Goal: Task Accomplishment & Management: Use online tool/utility

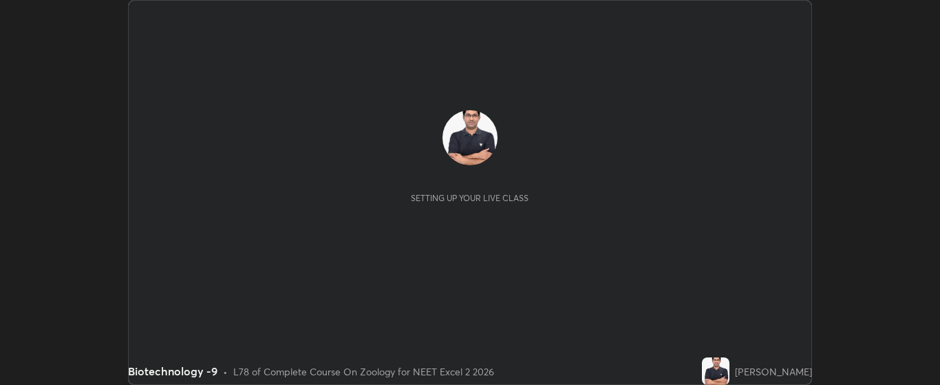
scroll to position [385, 940]
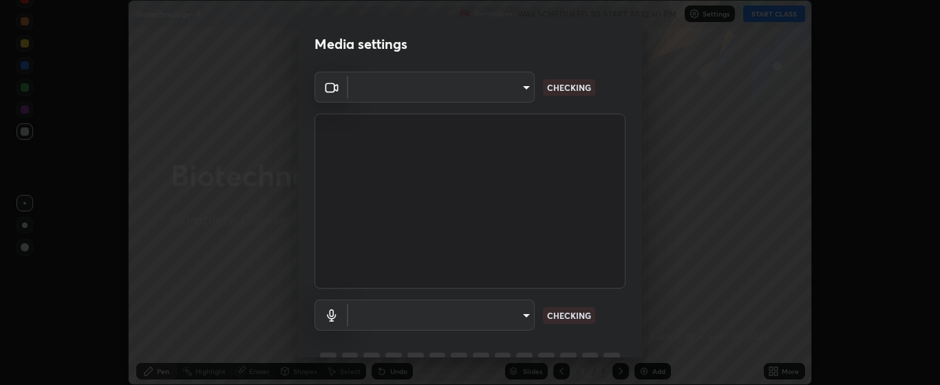
type input "bdf1d9f3bca52f971e18e8a0044631de21cc90e990e9184687b770e2af72e9a3"
type input "default"
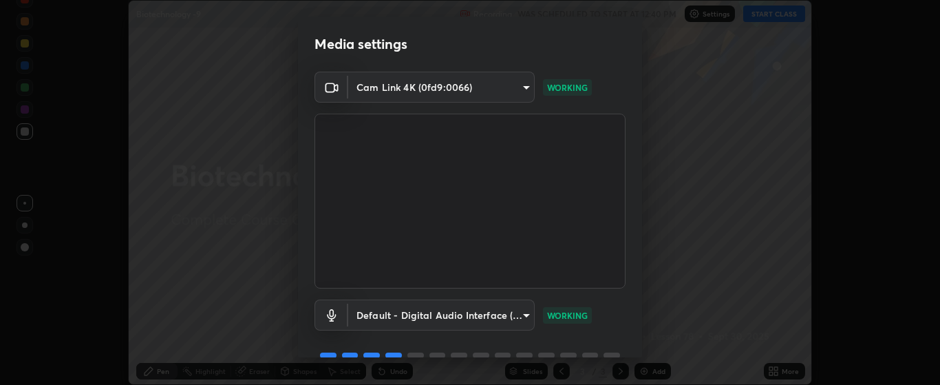
scroll to position [67, 0]
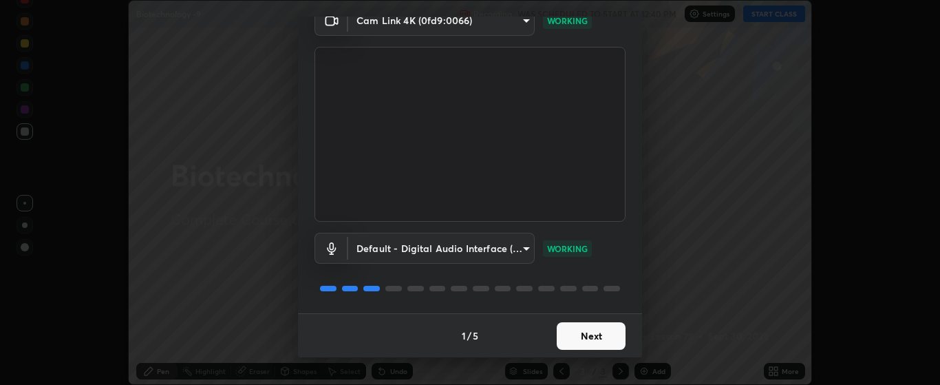
click at [570, 333] on button "Next" at bounding box center [591, 336] width 69 height 28
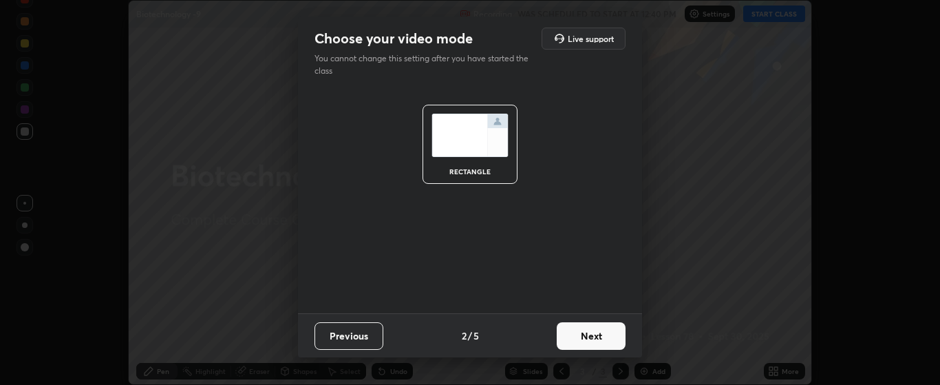
scroll to position [0, 0]
click at [588, 334] on button "Next" at bounding box center [591, 336] width 69 height 28
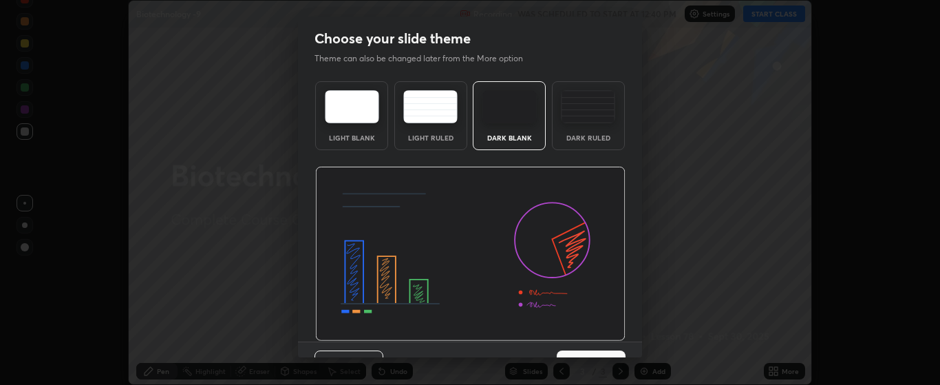
scroll to position [28, 0]
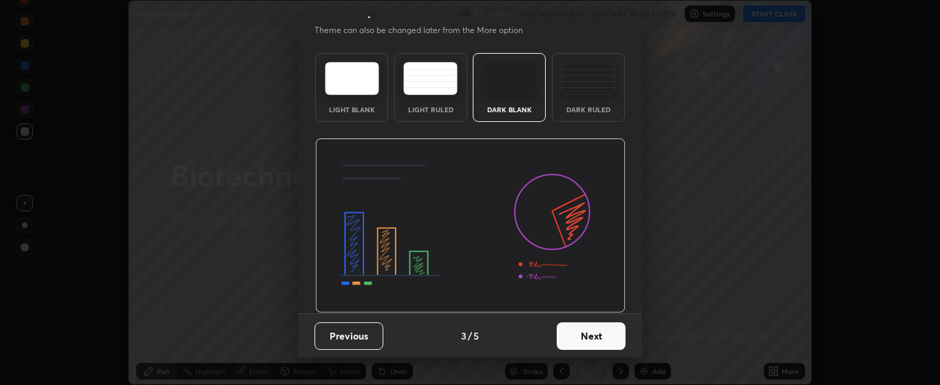
click at [585, 333] on button "Next" at bounding box center [591, 336] width 69 height 28
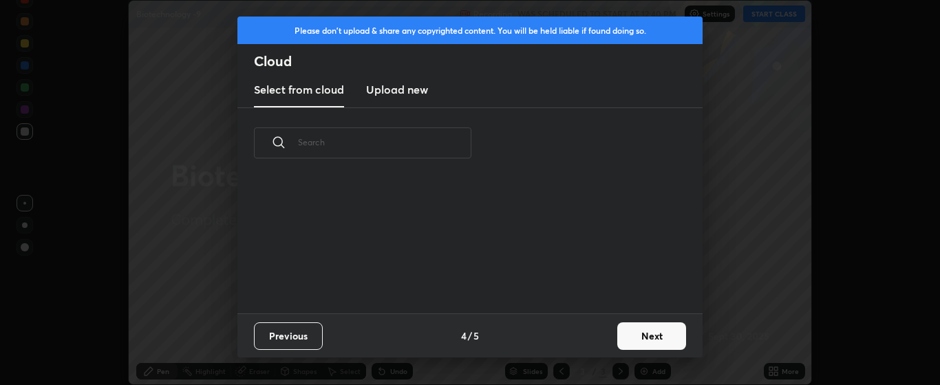
scroll to position [0, 0]
click at [632, 328] on button "Next" at bounding box center [651, 336] width 69 height 28
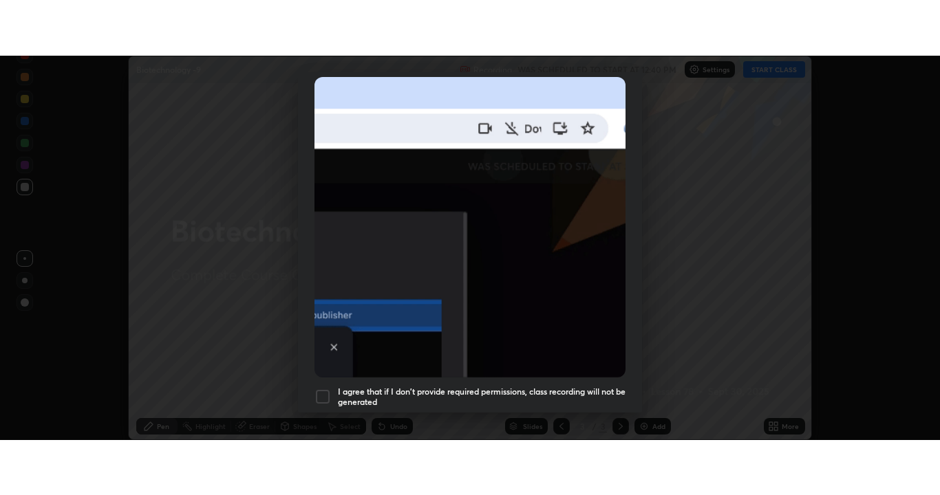
scroll to position [347, 0]
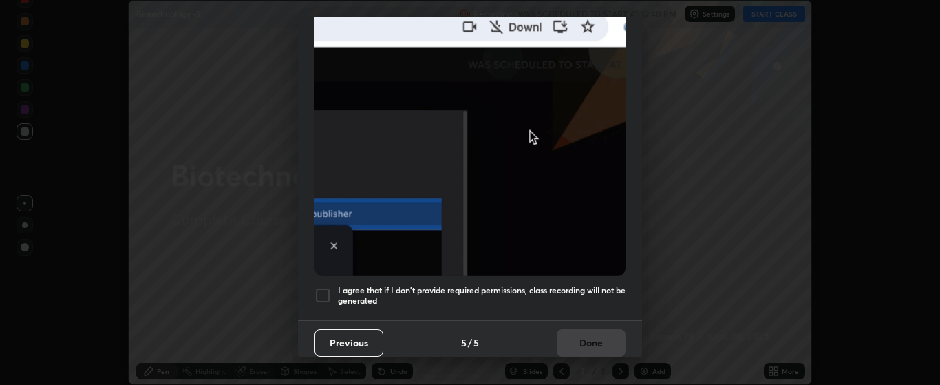
click at [322, 287] on div at bounding box center [322, 295] width 17 height 17
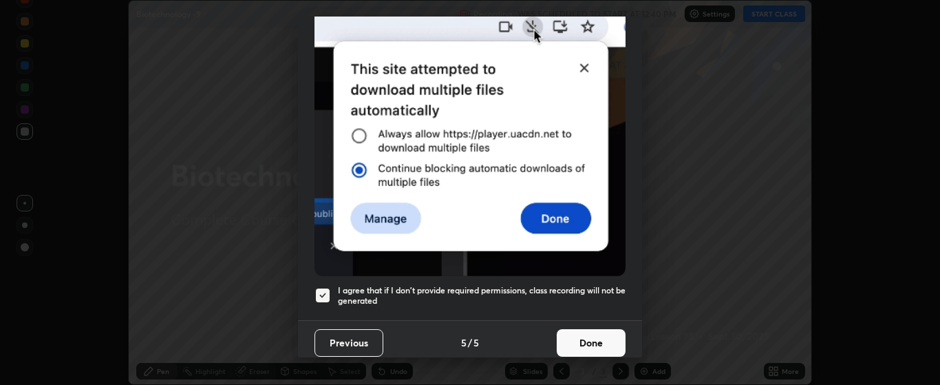
click at [571, 334] on button "Done" at bounding box center [591, 343] width 69 height 28
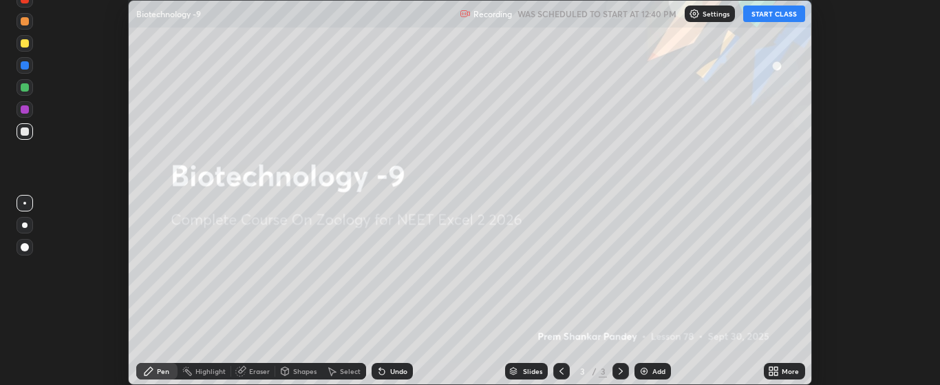
click at [778, 13] on button "START CLASS" at bounding box center [774, 14] width 62 height 17
click at [772, 367] on icon at bounding box center [770, 368] width 3 height 3
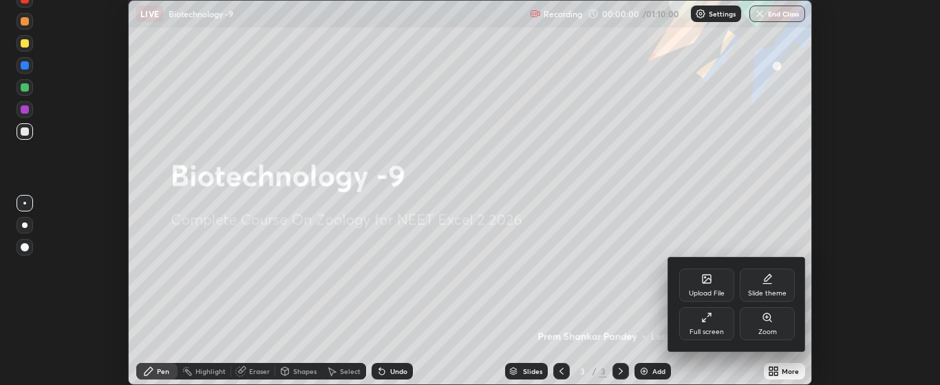
click at [711, 319] on icon at bounding box center [706, 317] width 11 height 11
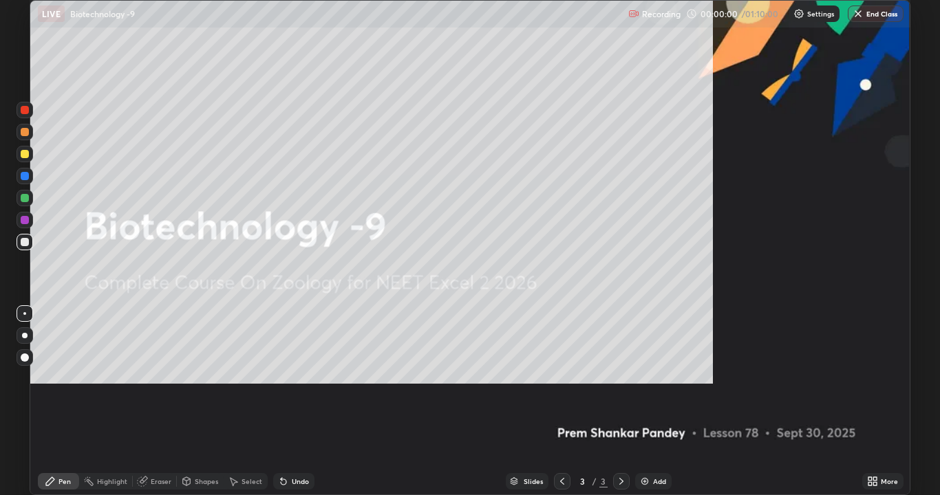
scroll to position [495, 940]
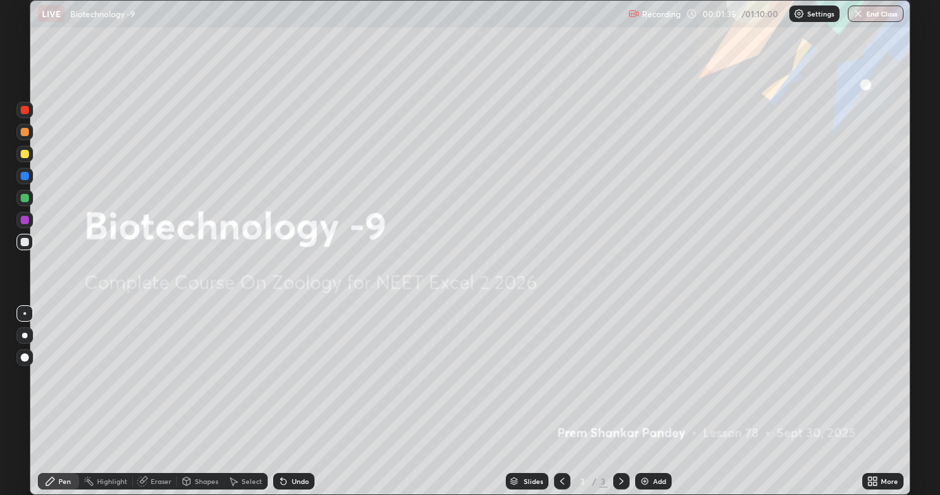
click at [644, 384] on img at bounding box center [644, 481] width 11 height 11
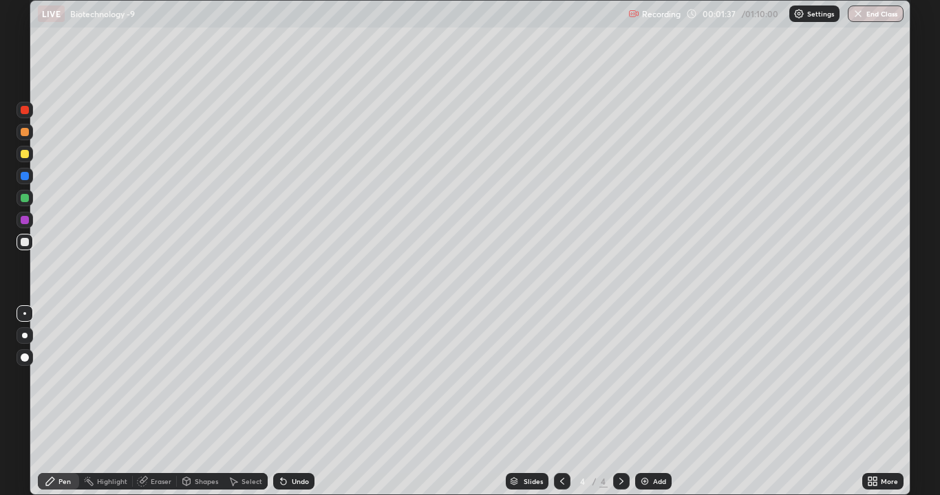
click at [30, 334] on div at bounding box center [25, 335] width 17 height 17
click at [26, 153] on div at bounding box center [25, 154] width 8 height 8
click at [28, 157] on div at bounding box center [25, 154] width 8 height 8
click at [643, 384] on img at bounding box center [644, 481] width 11 height 11
click at [641, 384] on img at bounding box center [644, 481] width 11 height 11
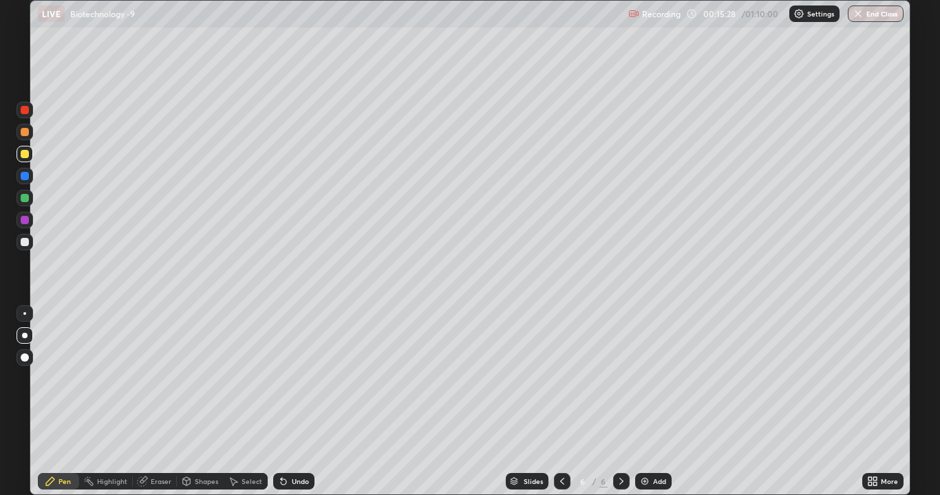
click at [561, 384] on icon at bounding box center [562, 481] width 11 height 11
click at [619, 384] on icon at bounding box center [621, 481] width 11 height 11
click at [621, 384] on icon at bounding box center [621, 481] width 11 height 11
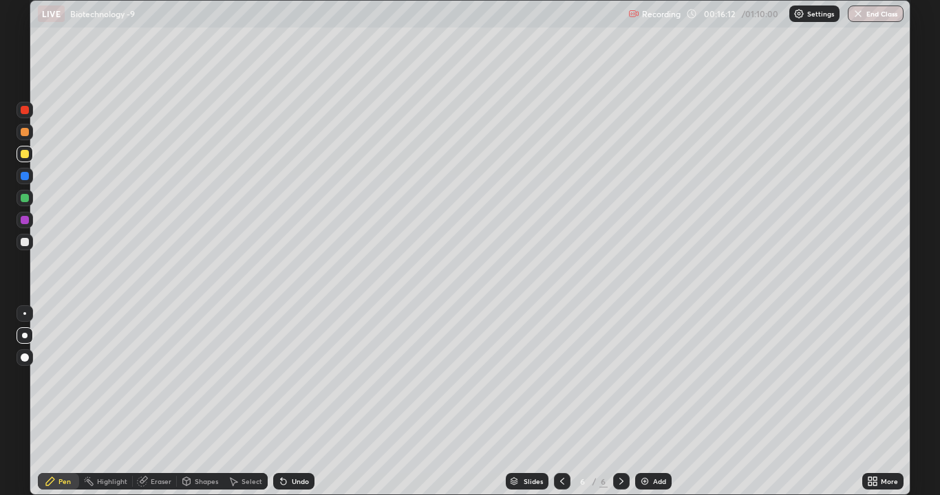
click at [280, 384] on icon at bounding box center [283, 481] width 11 height 11
click at [283, 384] on icon at bounding box center [283, 481] width 11 height 11
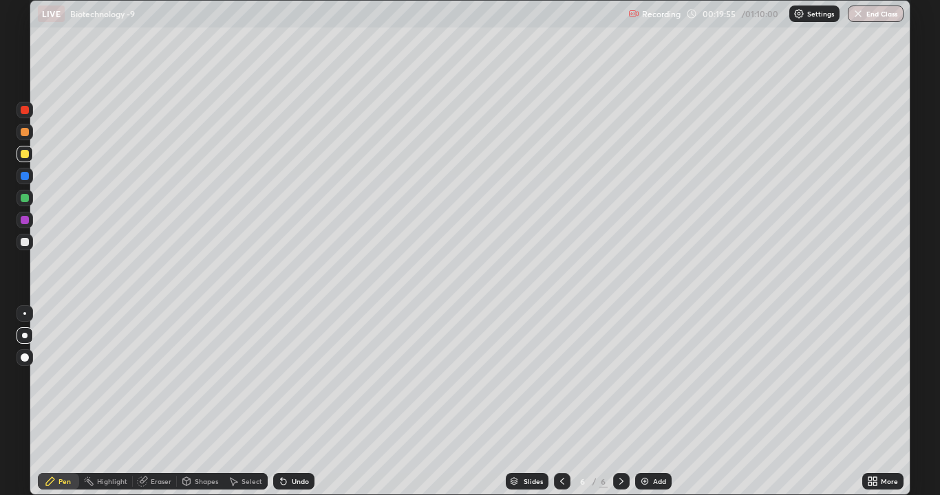
click at [25, 241] on div at bounding box center [25, 242] width 8 height 8
click at [25, 235] on div at bounding box center [25, 242] width 17 height 17
click at [919, 328] on div "Setting up your live class" at bounding box center [470, 247] width 940 height 495
click at [643, 384] on img at bounding box center [644, 481] width 11 height 11
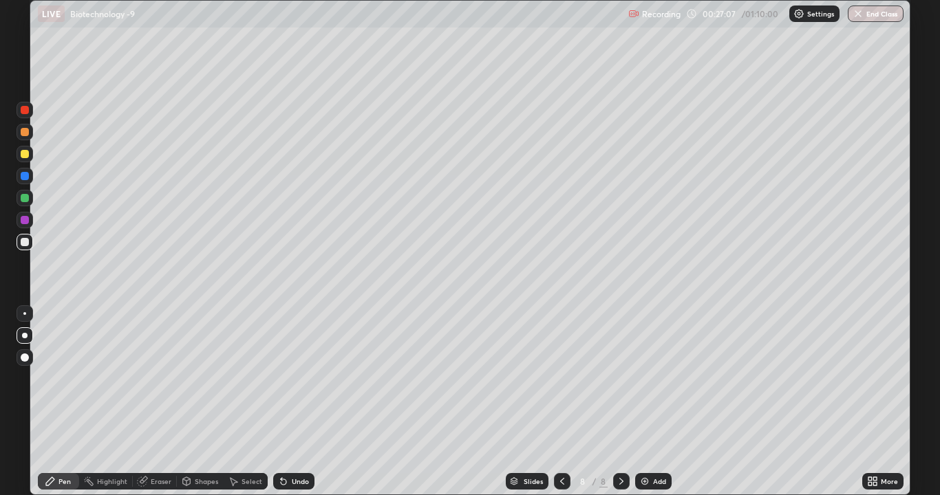
click at [23, 242] on div at bounding box center [25, 242] width 8 height 8
click at [28, 202] on div at bounding box center [25, 198] width 8 height 8
click at [27, 109] on div at bounding box center [25, 110] width 8 height 8
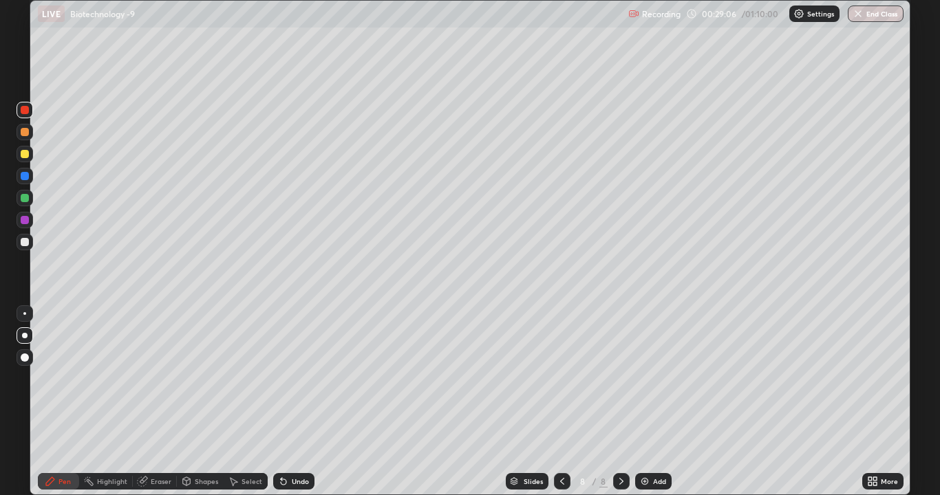
click at [24, 241] on div at bounding box center [25, 242] width 8 height 8
click at [23, 154] on div at bounding box center [25, 154] width 8 height 8
click at [23, 107] on div at bounding box center [25, 110] width 8 height 8
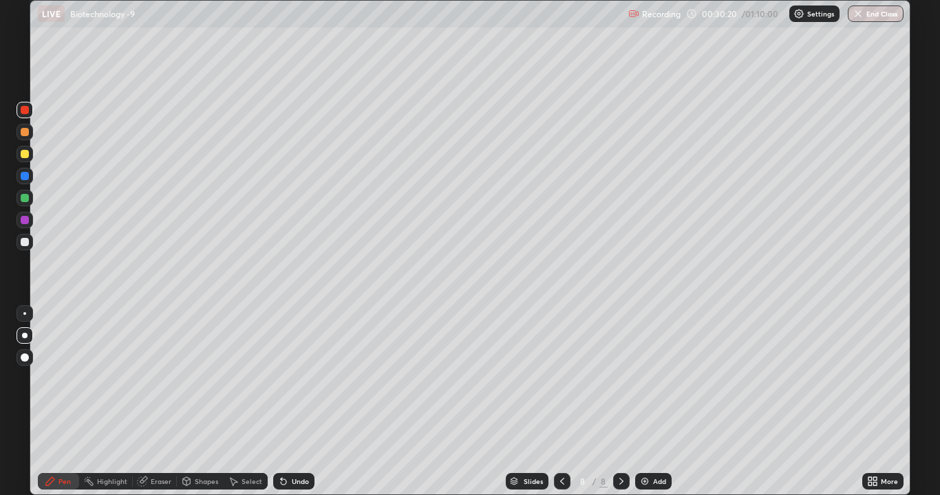
click at [28, 112] on div at bounding box center [25, 110] width 8 height 8
click at [562, 384] on icon at bounding box center [562, 481] width 11 height 11
click at [621, 384] on icon at bounding box center [621, 481] width 11 height 11
click at [557, 384] on icon at bounding box center [562, 481] width 11 height 11
click at [619, 384] on icon at bounding box center [621, 481] width 11 height 11
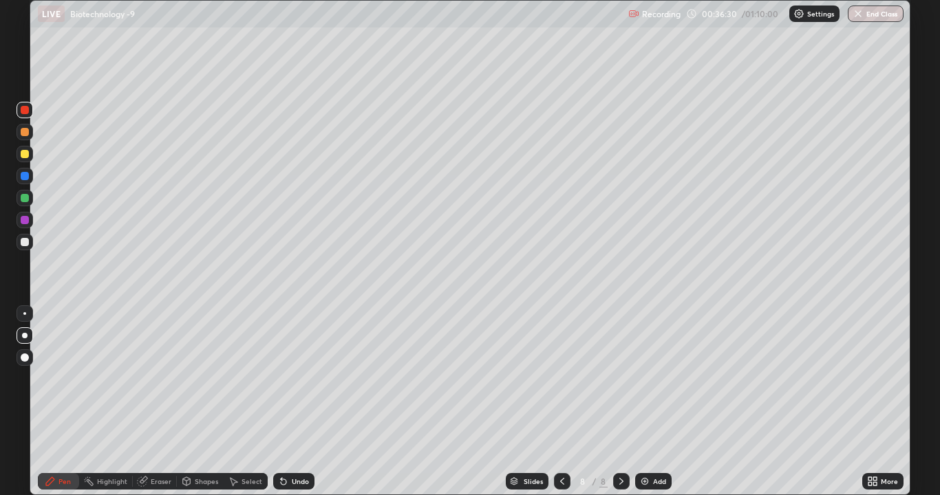
click at [642, 384] on img at bounding box center [644, 481] width 11 height 11
click at [23, 246] on div at bounding box center [25, 242] width 8 height 8
click at [25, 243] on div at bounding box center [25, 242] width 8 height 8
click at [29, 244] on div at bounding box center [25, 242] width 17 height 17
click at [646, 384] on img at bounding box center [644, 481] width 11 height 11
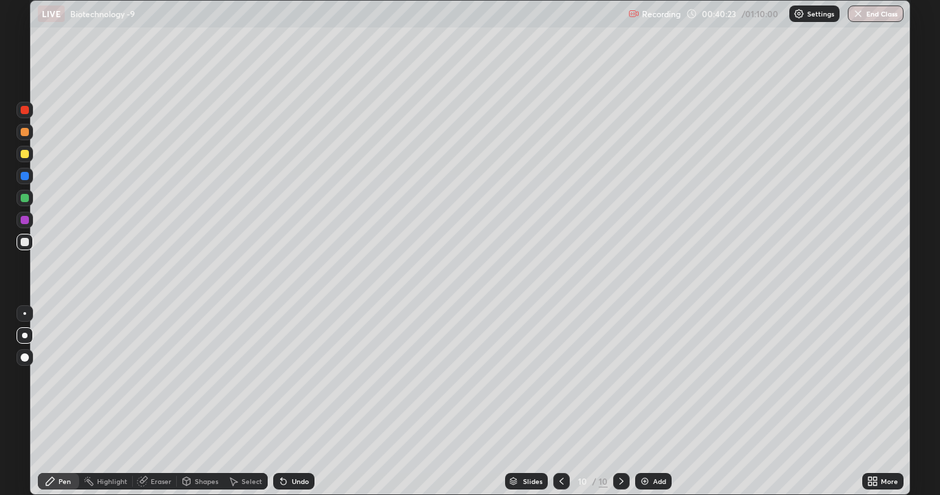
click at [560, 384] on icon at bounding box center [561, 481] width 11 height 11
click at [624, 384] on icon at bounding box center [621, 481] width 11 height 11
click at [559, 384] on icon at bounding box center [561, 481] width 4 height 7
click at [556, 384] on div at bounding box center [561, 482] width 17 height 28
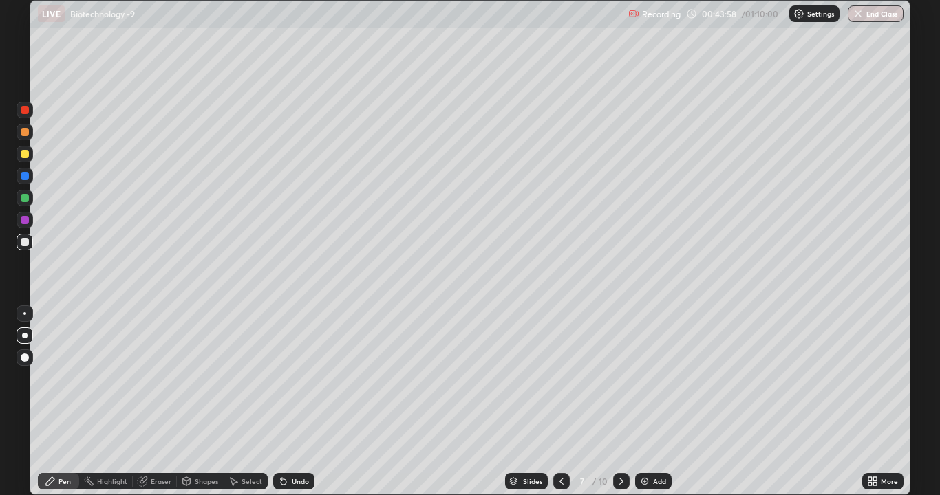
click at [566, 384] on div at bounding box center [561, 481] width 17 height 17
click at [560, 384] on icon at bounding box center [561, 481] width 11 height 11
click at [554, 384] on div at bounding box center [561, 481] width 17 height 17
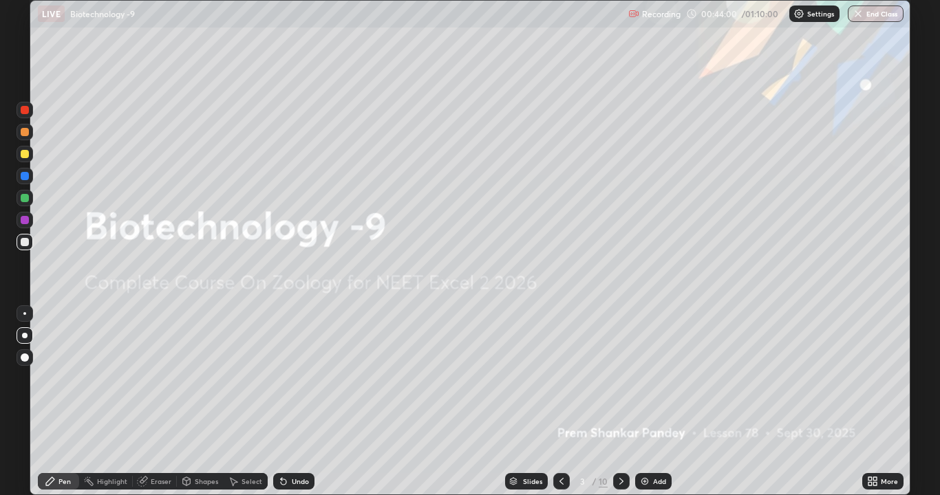
click at [625, 384] on icon at bounding box center [621, 481] width 11 height 11
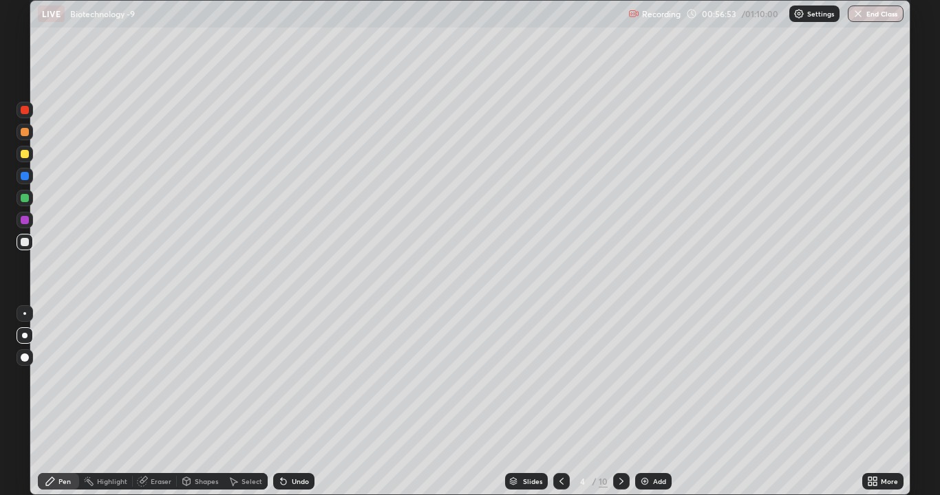
click at [625, 384] on div at bounding box center [621, 481] width 17 height 17
click at [618, 384] on icon at bounding box center [621, 481] width 11 height 11
click at [627, 384] on div at bounding box center [621, 481] width 17 height 17
click at [877, 10] on button "End Class" at bounding box center [876, 14] width 56 height 17
click at [875, 21] on button "End Class" at bounding box center [876, 14] width 56 height 17
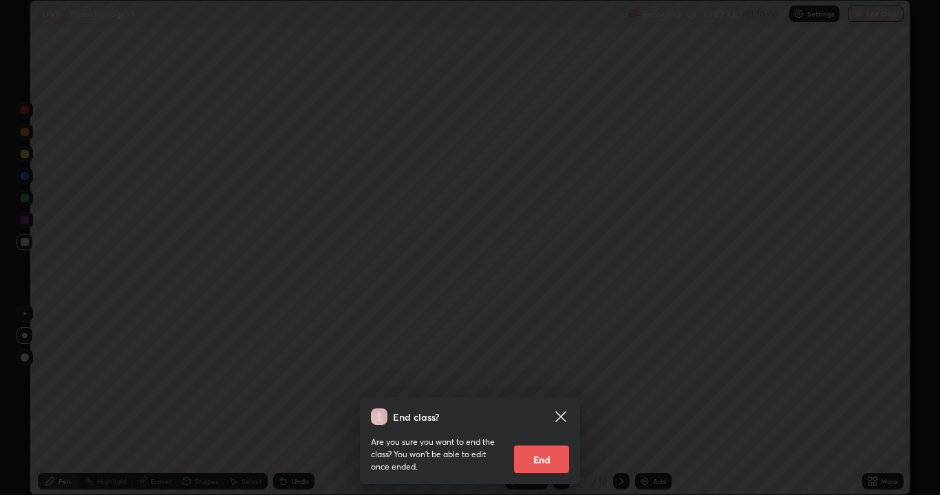
click at [537, 384] on button "End" at bounding box center [541, 460] width 55 height 28
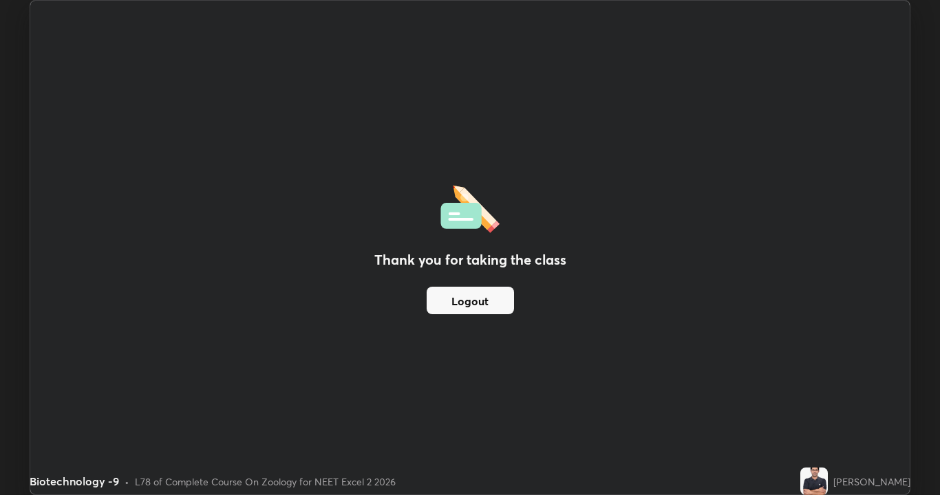
click at [528, 384] on div at bounding box center [470, 247] width 940 height 495
click at [481, 314] on button "Logout" at bounding box center [470, 301] width 87 height 28
